Goal: Navigation & Orientation: Find specific page/section

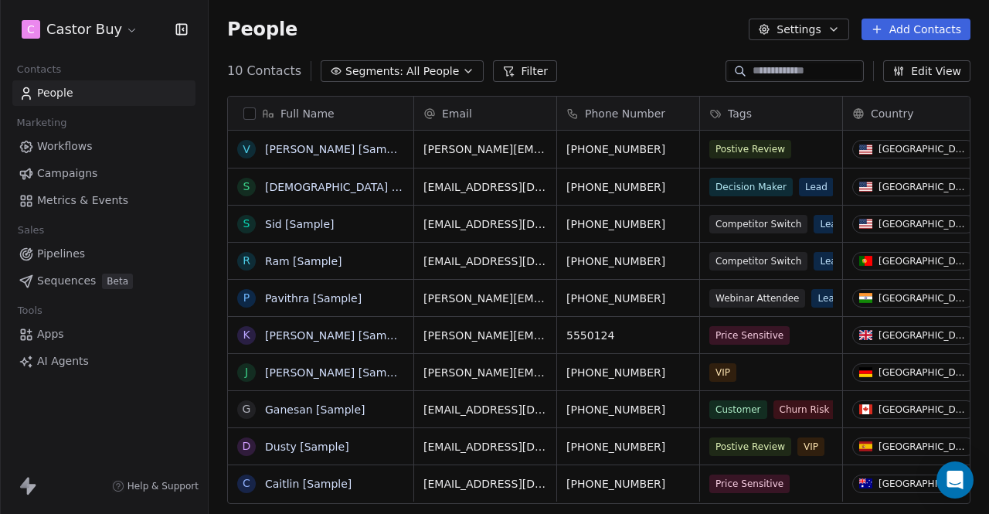
scroll to position [440, 768]
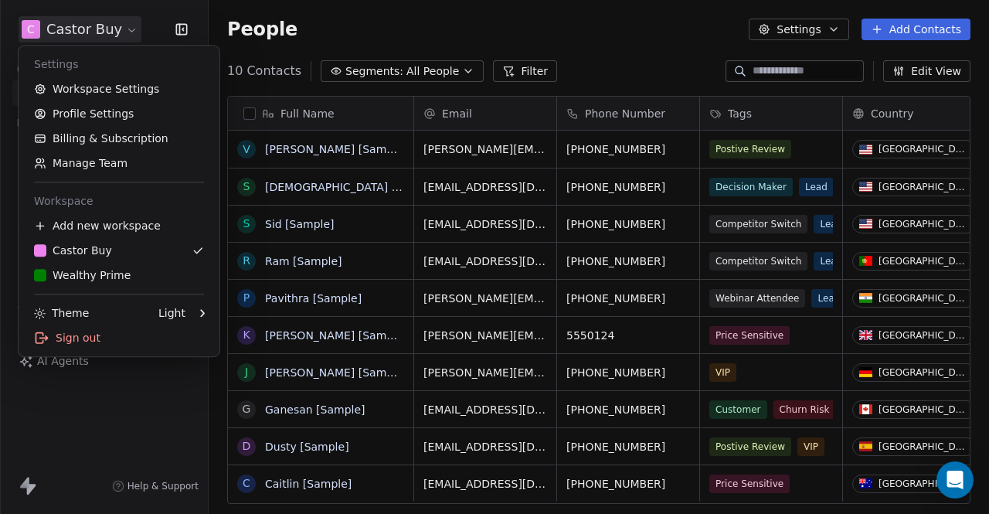
click at [111, 32] on html "C Castor Buy Contacts People Marketing Workflows Campaigns Metrics & Events Sal…" at bounding box center [494, 257] width 989 height 514
click at [117, 277] on div "W Wealthy Prime" at bounding box center [82, 274] width 97 height 15
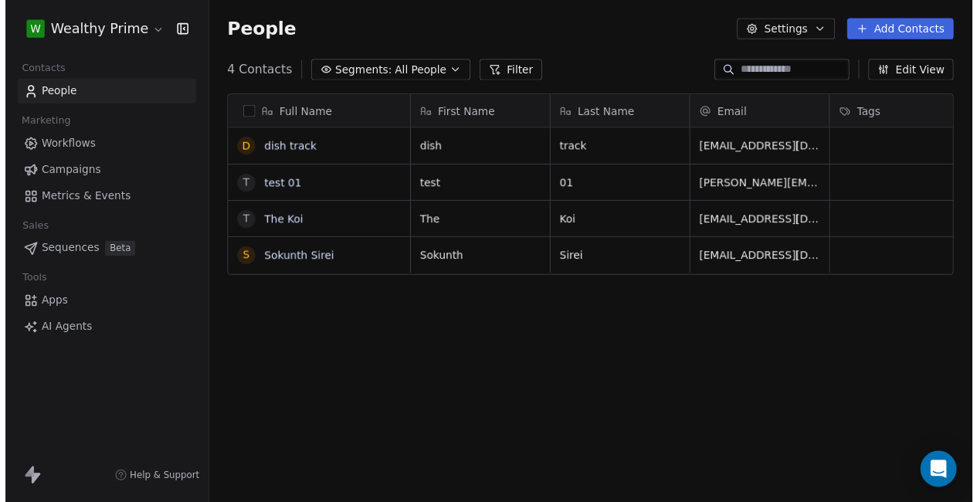
scroll to position [440, 768]
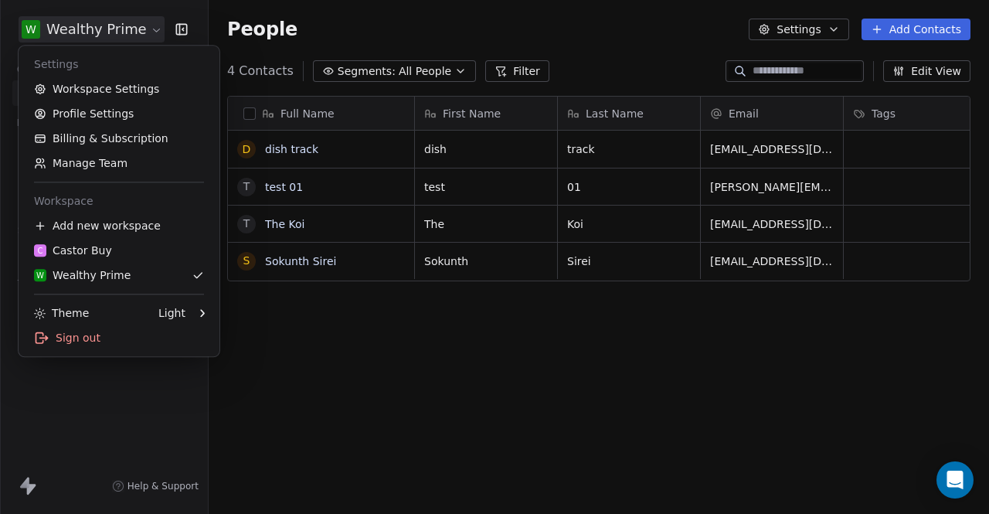
click at [108, 39] on html "W Wealthy Prime Contacts People Marketing Workflows Campaigns Metrics & Events …" at bounding box center [494, 257] width 989 height 514
click at [133, 90] on link "Workspace Settings" at bounding box center [119, 88] width 188 height 25
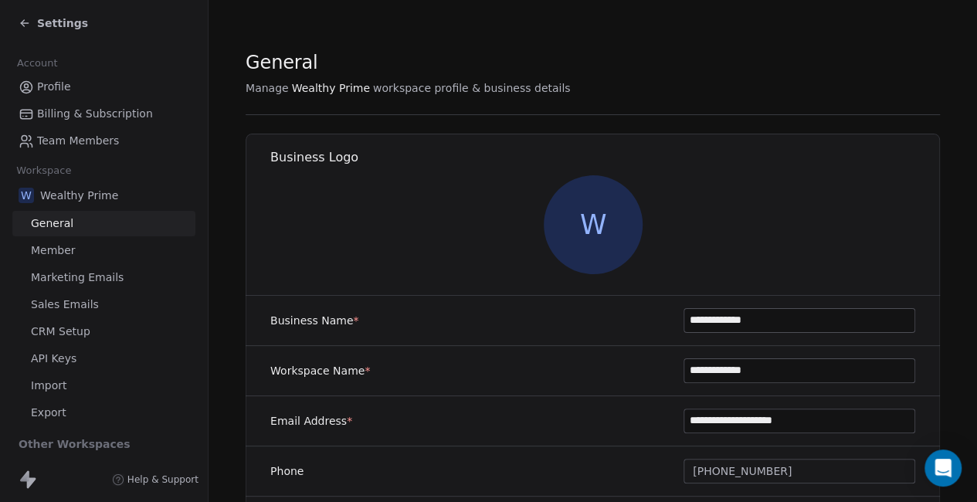
click at [88, 115] on span "Billing & Subscription" at bounding box center [95, 114] width 116 height 16
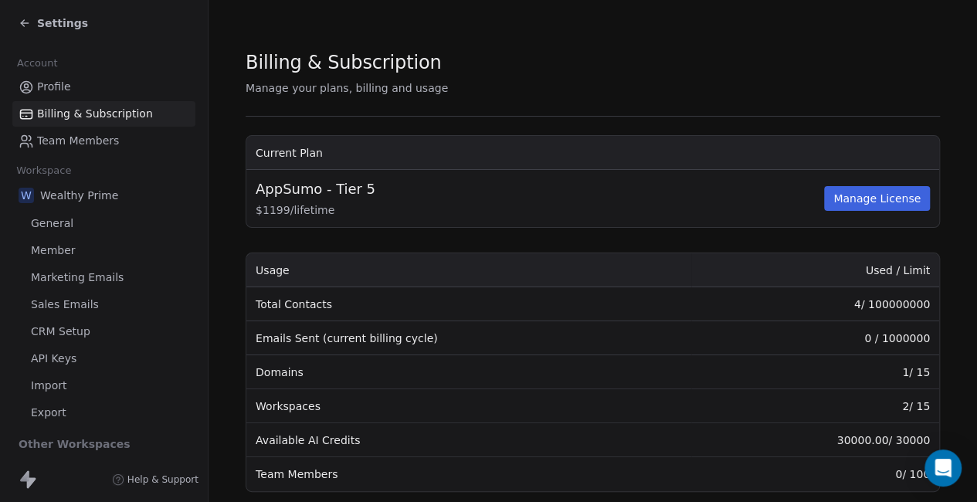
click at [19, 24] on icon at bounding box center [25, 23] width 12 height 12
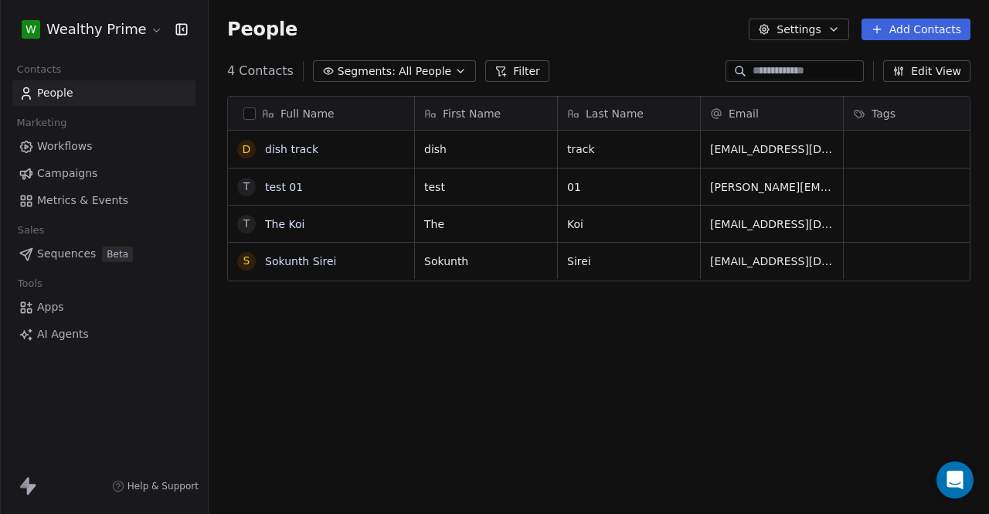
scroll to position [440, 768]
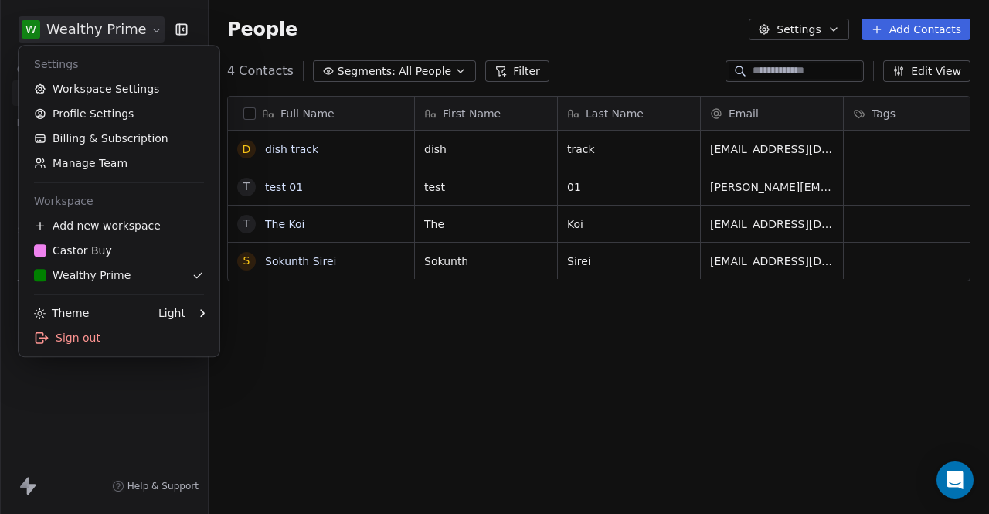
click at [140, 34] on html "W Wealthy Prime Contacts People Marketing Workflows Campaigns Metrics & Events …" at bounding box center [494, 257] width 989 height 514
click at [96, 253] on div "C Castor Buy" at bounding box center [73, 250] width 78 height 15
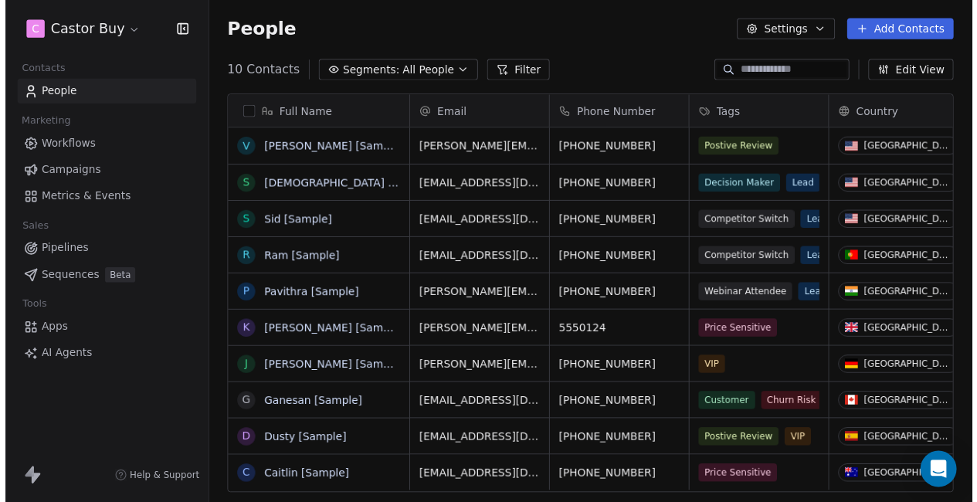
scroll to position [440, 768]
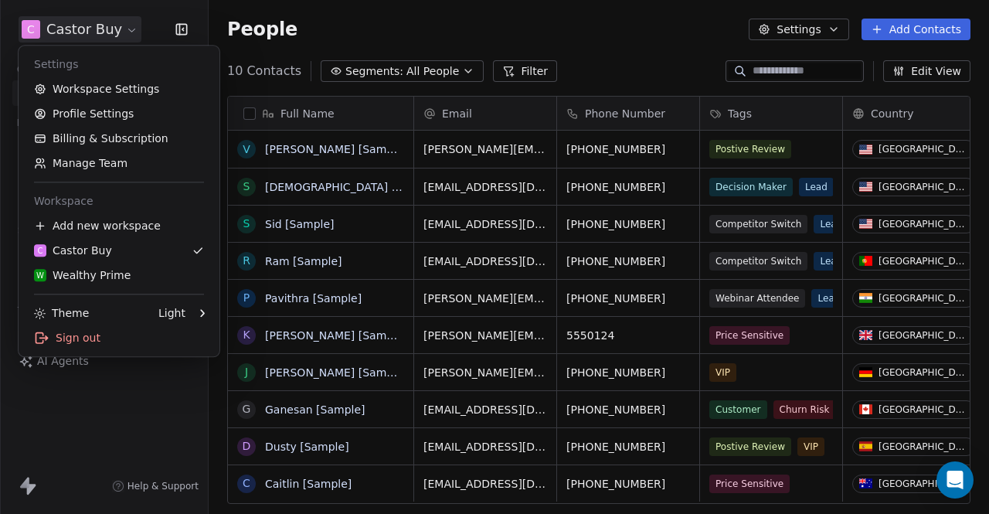
click at [122, 34] on html "C Castor Buy Contacts People Marketing Workflows Campaigns Metrics & Events Sal…" at bounding box center [494, 257] width 989 height 514
click at [95, 141] on link "Billing & Subscription" at bounding box center [119, 138] width 188 height 25
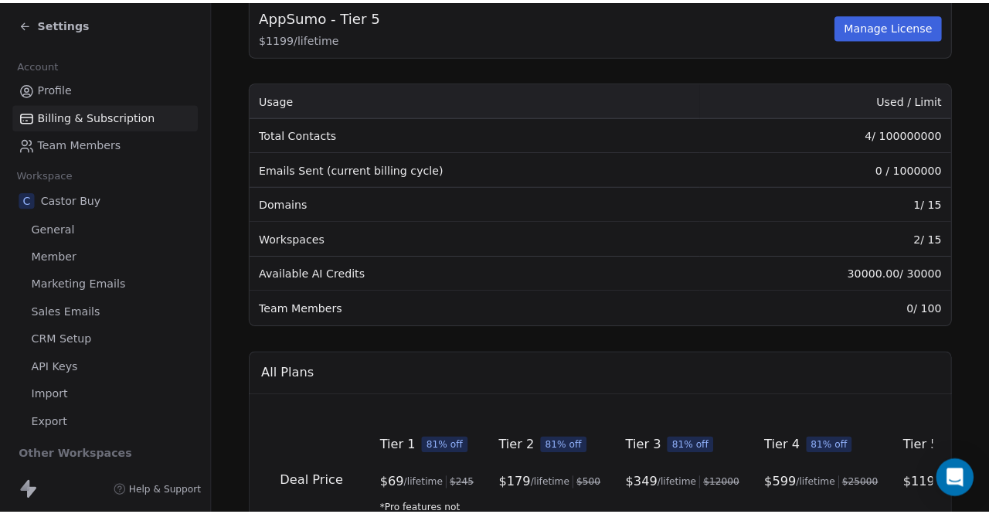
scroll to position [174, 0]
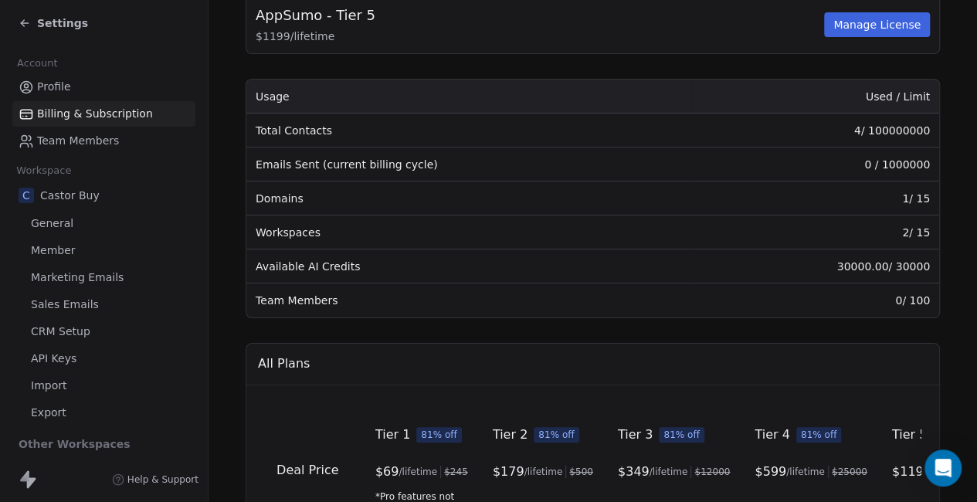
click at [26, 27] on icon at bounding box center [25, 23] width 12 height 12
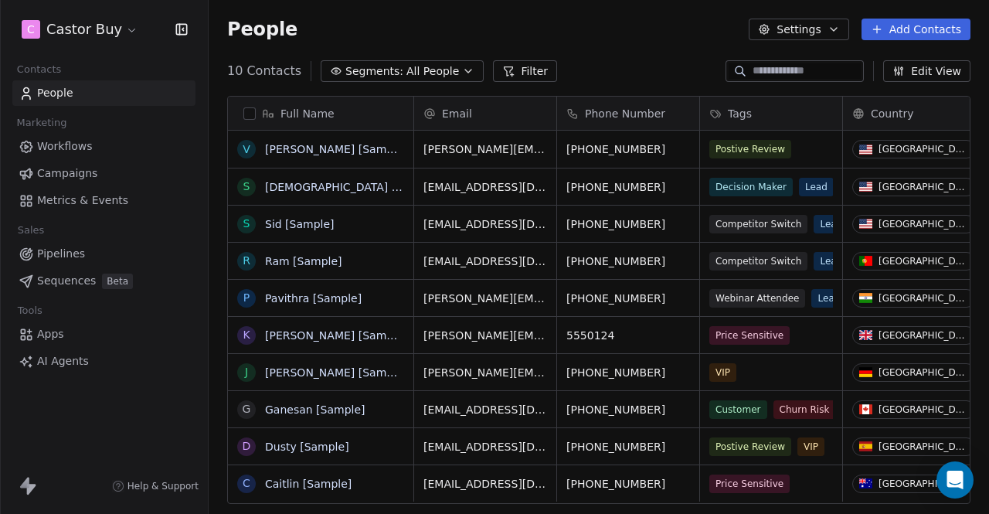
scroll to position [440, 768]
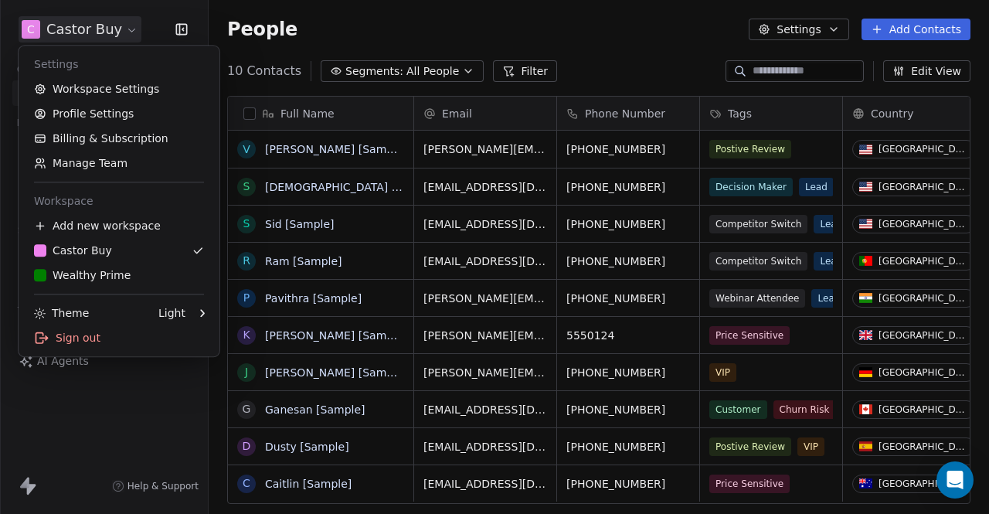
click at [66, 31] on html "C Castor Buy Contacts People Marketing Workflows Campaigns Metrics & Events Sal…" at bounding box center [494, 257] width 989 height 514
click at [117, 469] on html "C Castor Buy Contacts People Marketing Workflows Campaigns Metrics & Events Sal…" at bounding box center [494, 257] width 989 height 514
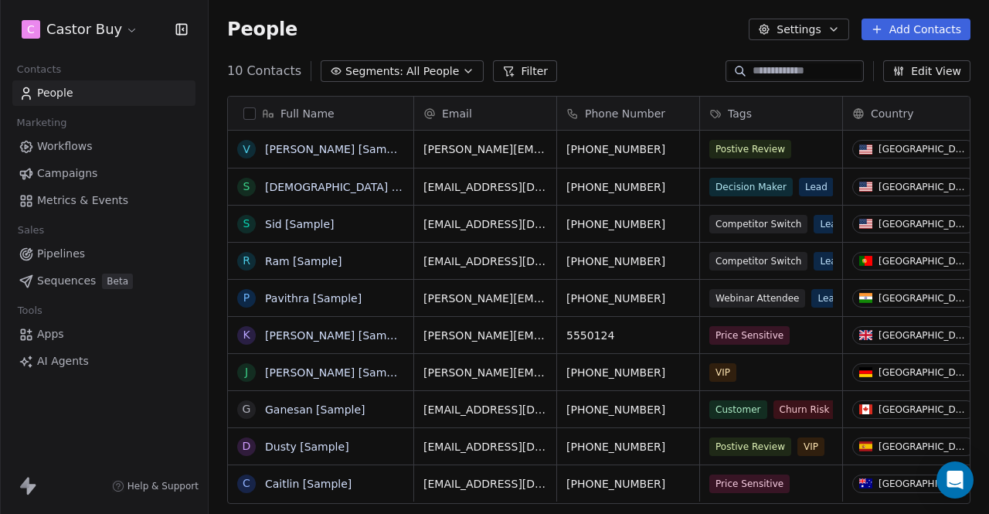
click at [62, 171] on span "Campaigns" at bounding box center [67, 173] width 60 height 16
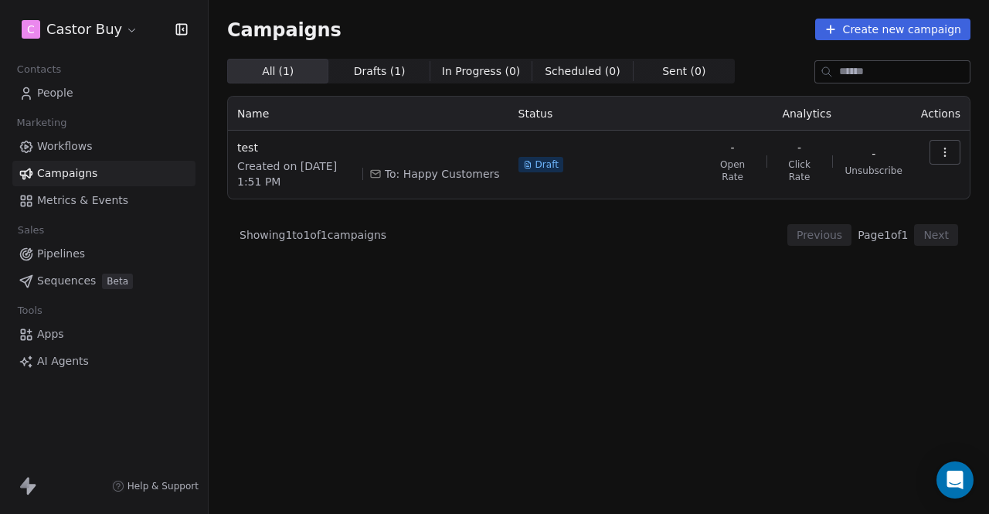
click at [54, 146] on span "Workflows" at bounding box center [65, 146] width 56 height 16
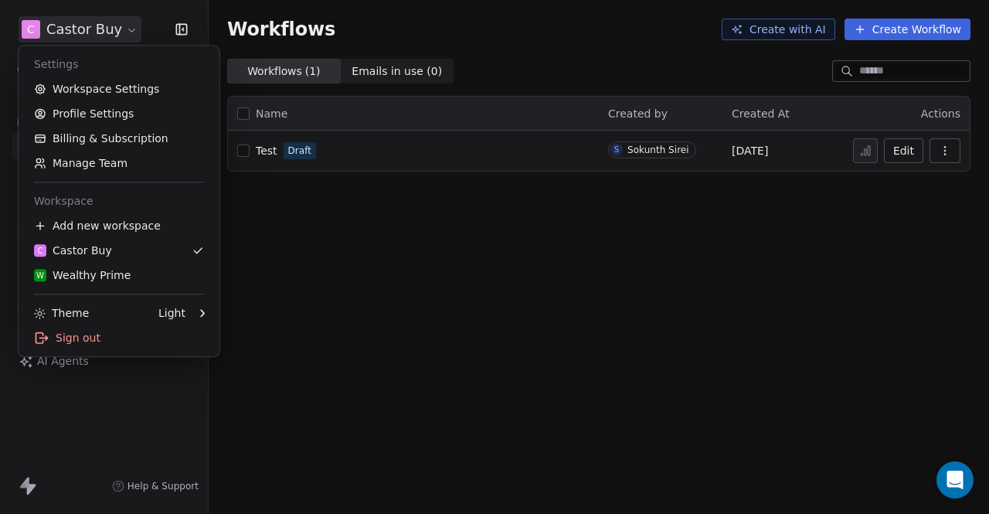
click at [66, 28] on html "C Castor Buy Contacts People Marketing Workflows Campaigns Metrics & Events Sal…" at bounding box center [494, 257] width 989 height 514
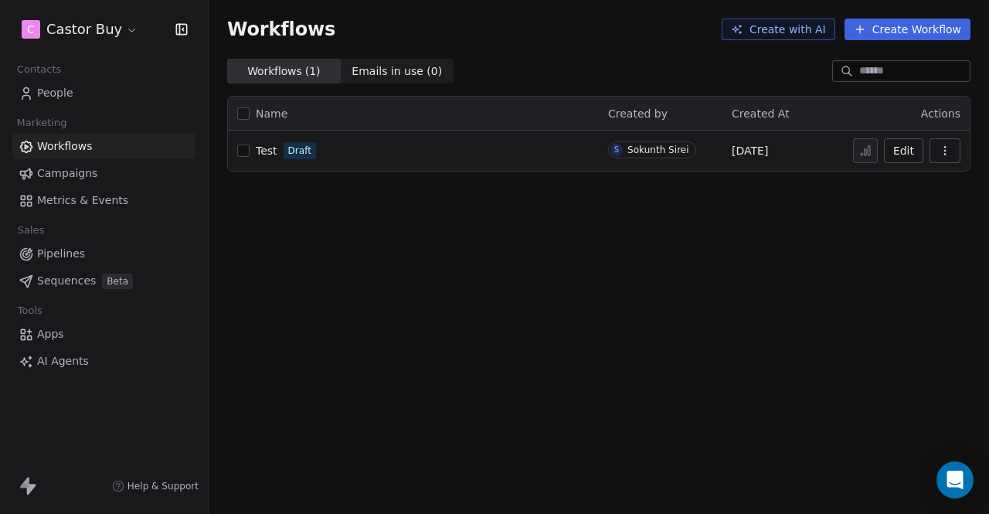
click at [405, 242] on html "C Castor Buy Contacts People Marketing Workflows Campaigns Metrics & Events Sal…" at bounding box center [494, 257] width 989 height 514
click at [93, 86] on link "People" at bounding box center [103, 92] width 183 height 25
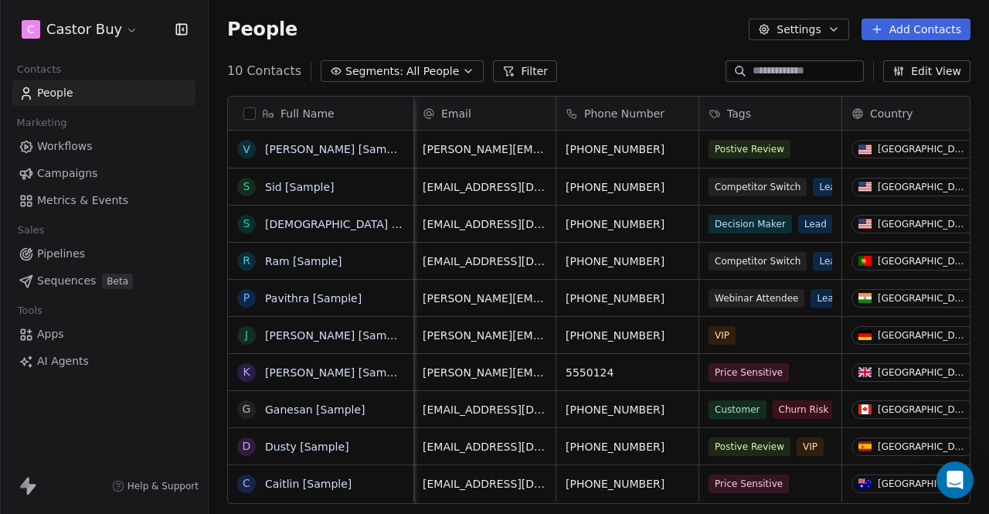
scroll to position [12, 1]
click at [120, 35] on html "C Castor Buy Contacts People Marketing Workflows Campaigns Metrics & Events Sal…" at bounding box center [494, 257] width 989 height 514
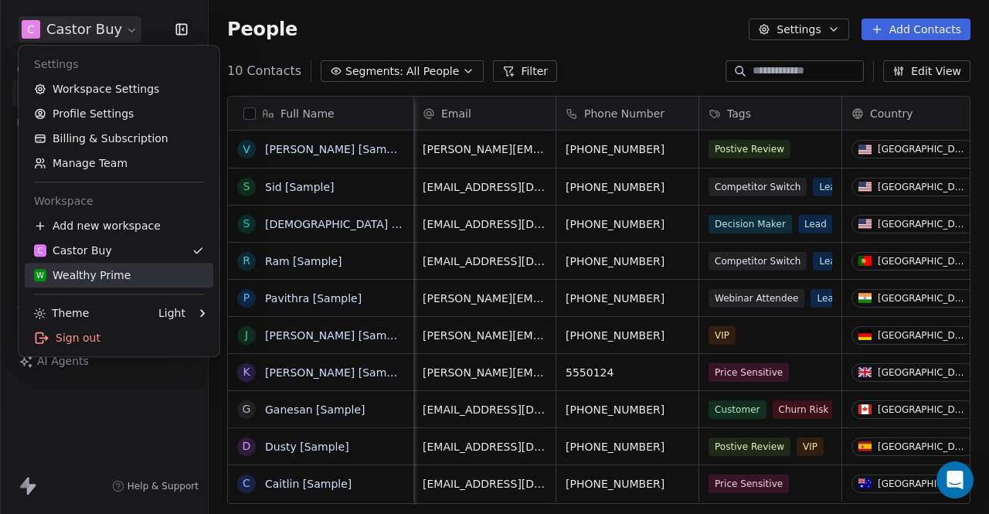
click at [111, 274] on div "W Wealthy Prime" at bounding box center [82, 274] width 97 height 15
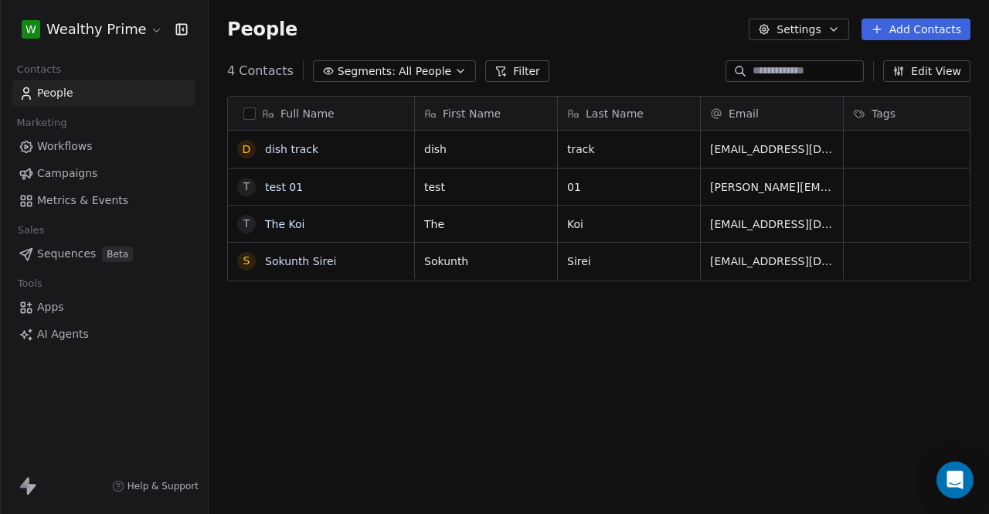
scroll to position [440, 768]
click at [585, 375] on div "Full Name d dish track t test 01 T The Koi S Sokunth Sirei First Name Last Name…" at bounding box center [599, 309] width 780 height 452
